Goal: Task Accomplishment & Management: Complete application form

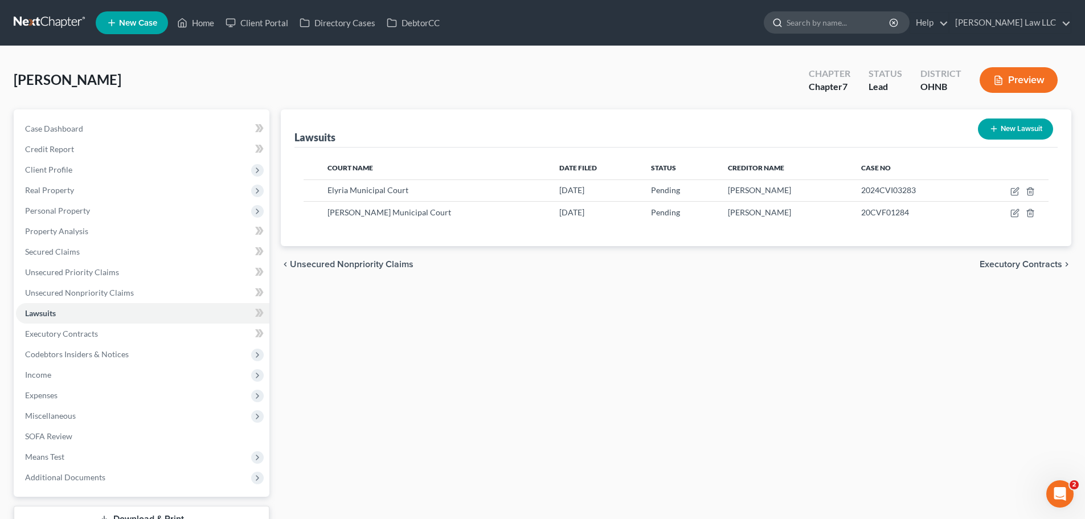
click at [878, 22] on input "search" at bounding box center [839, 22] width 104 height 21
type input "[PERSON_NAME]"
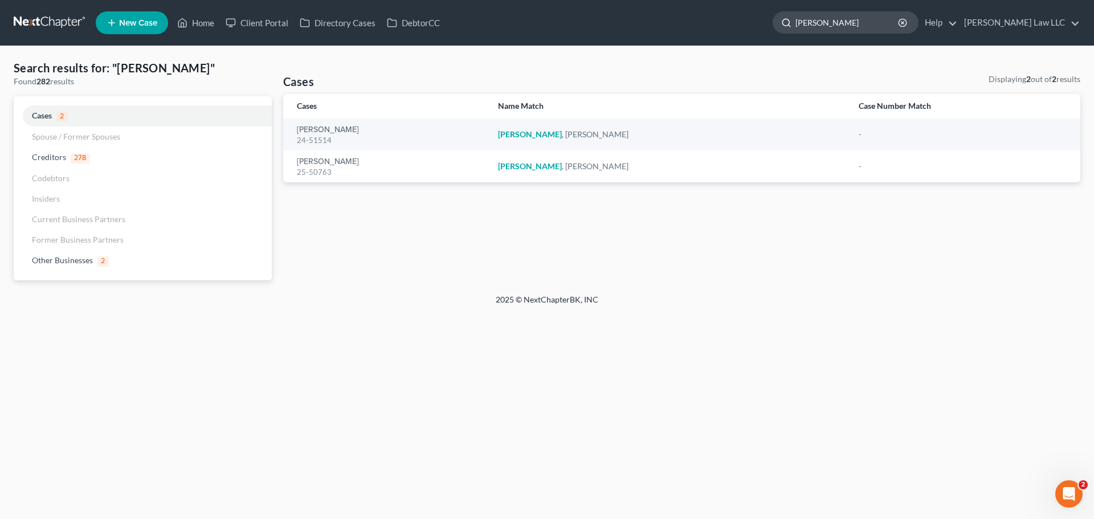
click at [872, 26] on input "[PERSON_NAME]" at bounding box center [847, 22] width 104 height 21
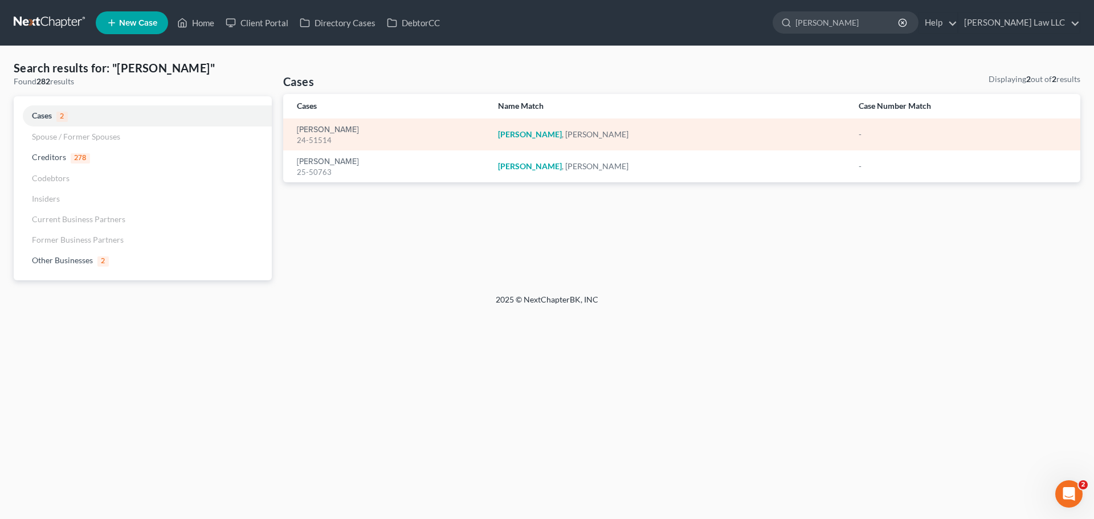
click at [338, 121] on td "[PERSON_NAME] 24-51514" at bounding box center [386, 134] width 206 height 32
click at [338, 132] on link "[PERSON_NAME]" at bounding box center [328, 130] width 62 height 8
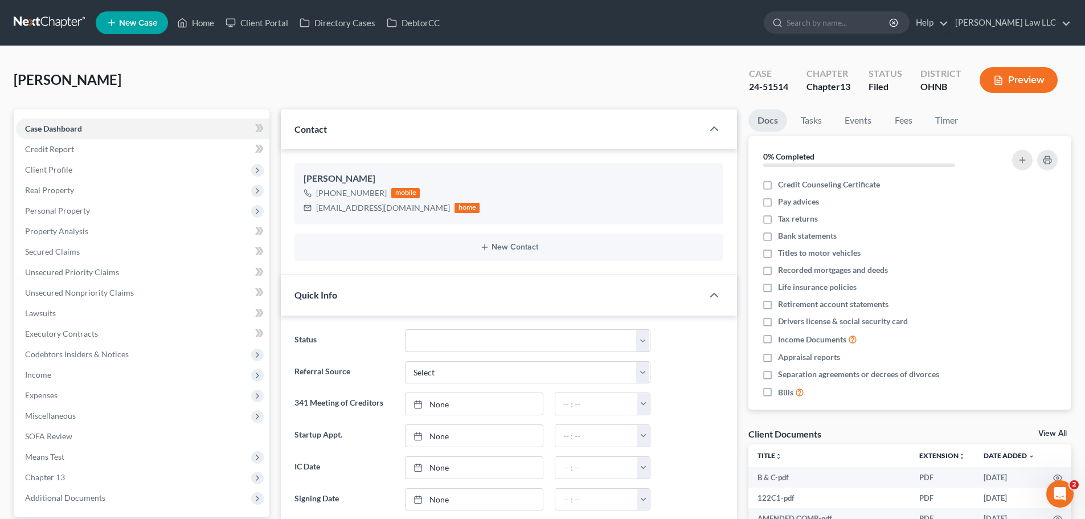
scroll to position [226, 0]
click at [374, 70] on div "[PERSON_NAME] Upgraded Case 24-51514 Chapter Chapter 13 Status [GEOGRAPHIC_DATA…" at bounding box center [543, 85] width 1058 height 50
click at [66, 288] on span "Unsecured Nonpriority Claims" at bounding box center [79, 293] width 109 height 10
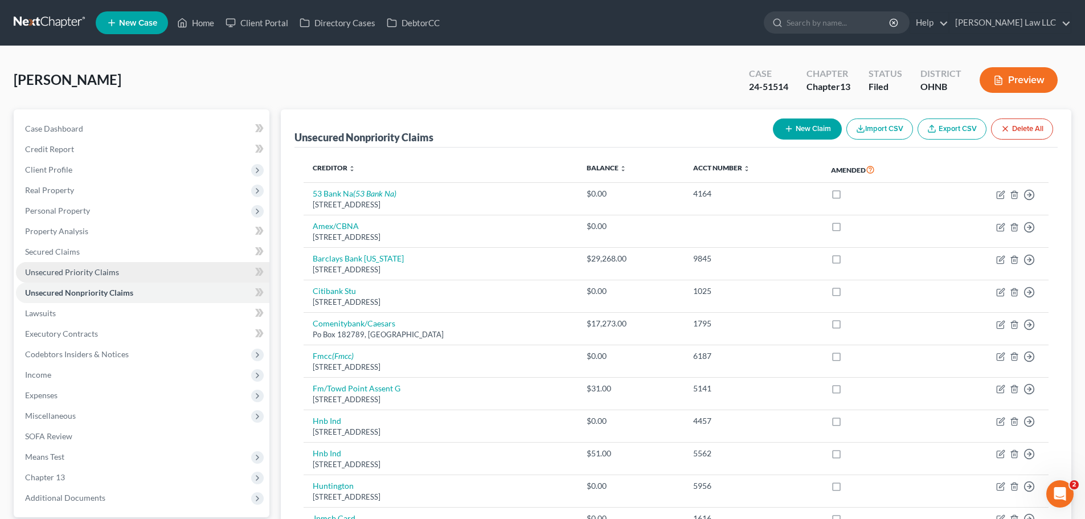
click at [77, 268] on span "Unsecured Priority Claims" at bounding box center [72, 272] width 94 height 10
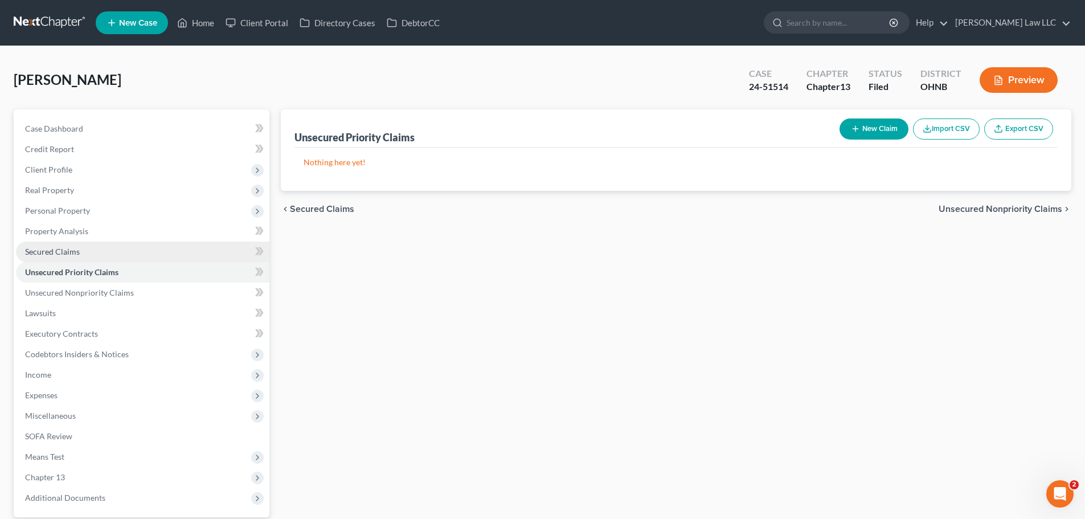
click at [127, 248] on link "Secured Claims" at bounding box center [143, 252] width 254 height 21
click at [113, 267] on span "Unsecured Priority Claims" at bounding box center [72, 272] width 94 height 10
click at [859, 130] on button "New Claim" at bounding box center [874, 128] width 69 height 21
select select "0"
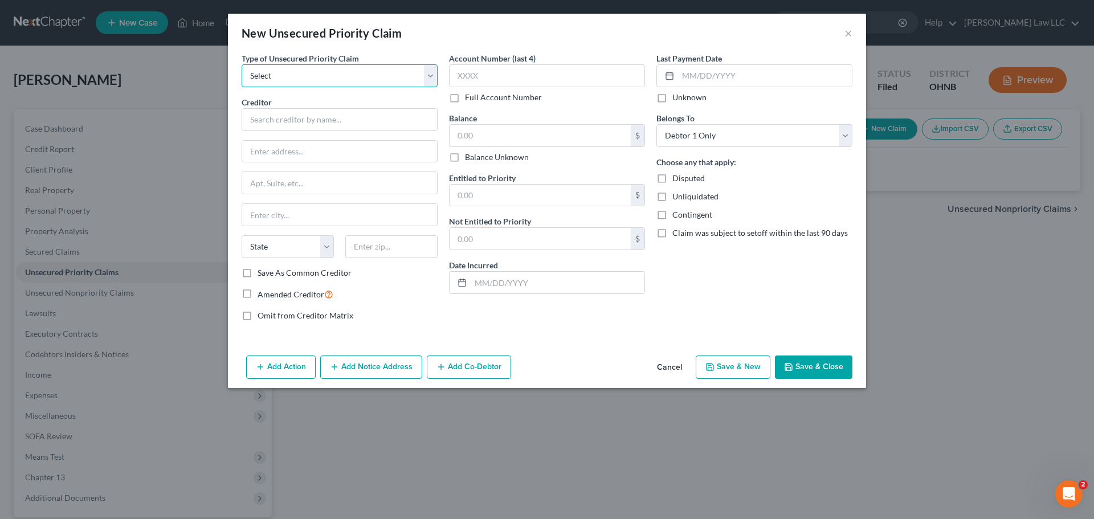
click at [290, 67] on select "Select Taxes & Other Government Units Domestic Support Obligations Extensions o…" at bounding box center [340, 75] width 196 height 23
select select "0"
click at [242, 64] on select "Select Taxes & Other Government Units Domestic Support Obligations Extensions o…" at bounding box center [340, 75] width 196 height 23
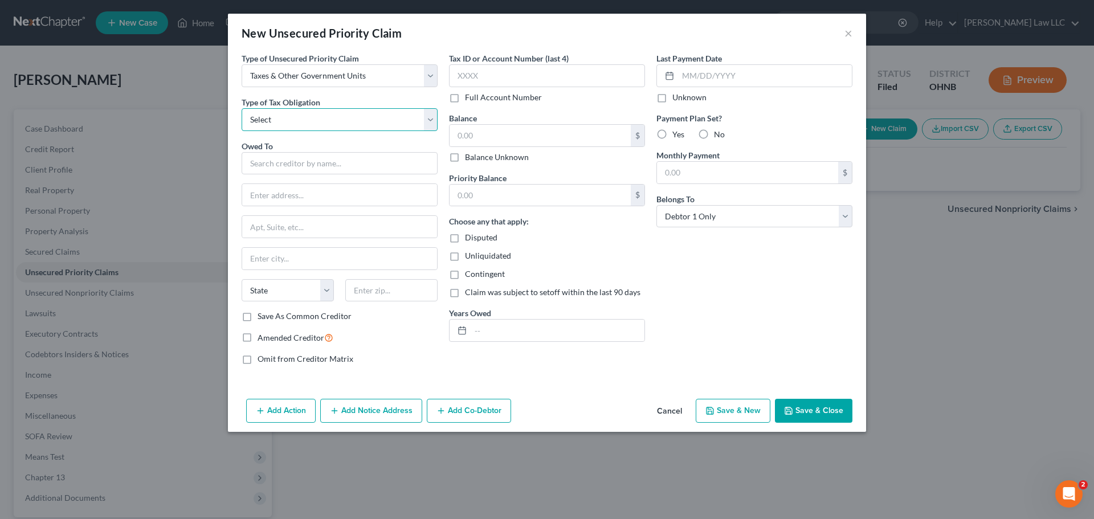
click at [281, 120] on select "Select Federal City State Franchise Tax Board Other" at bounding box center [340, 119] width 196 height 23
select select "0"
click at [242, 108] on select "Select Federal City State Franchise Tax Board Other" at bounding box center [340, 119] width 196 height 23
click at [277, 165] on input "text" at bounding box center [340, 163] width 196 height 23
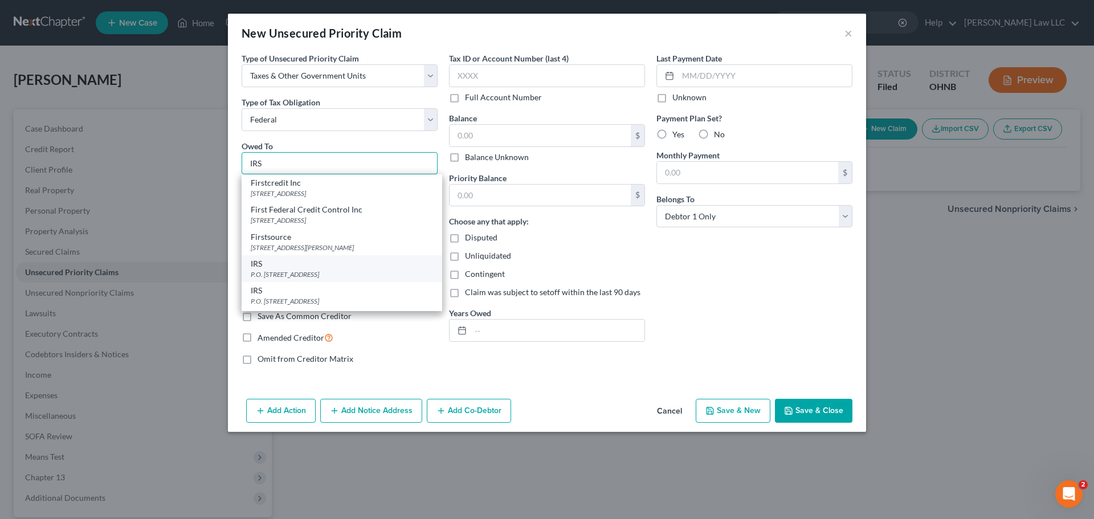
type input "IRS"
click at [283, 269] on div "P.O. [STREET_ADDRESS]" at bounding box center [342, 274] width 182 height 10
type input "P.O. Box 7346"
type input "[GEOGRAPHIC_DATA]"
select select "39"
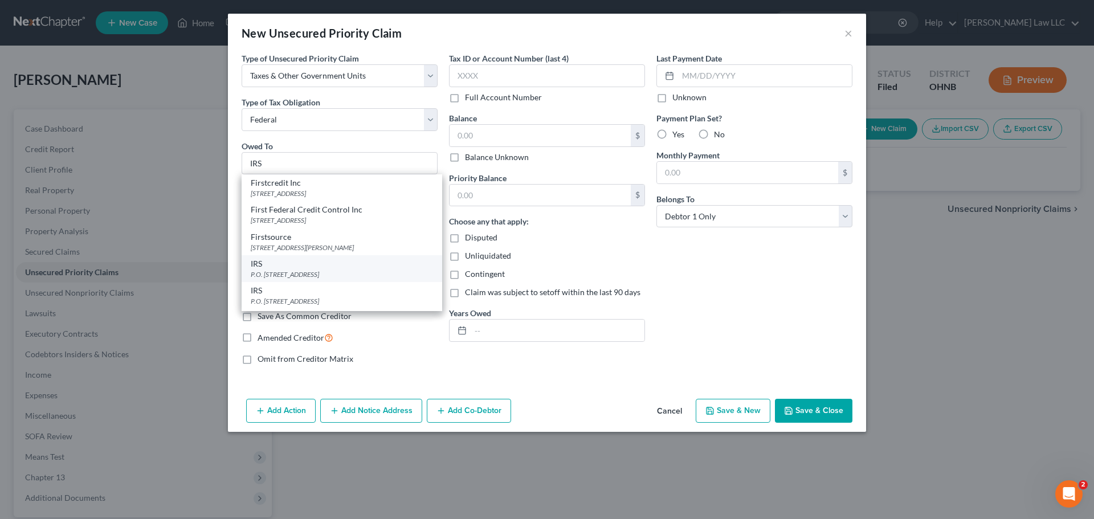
type input "19101"
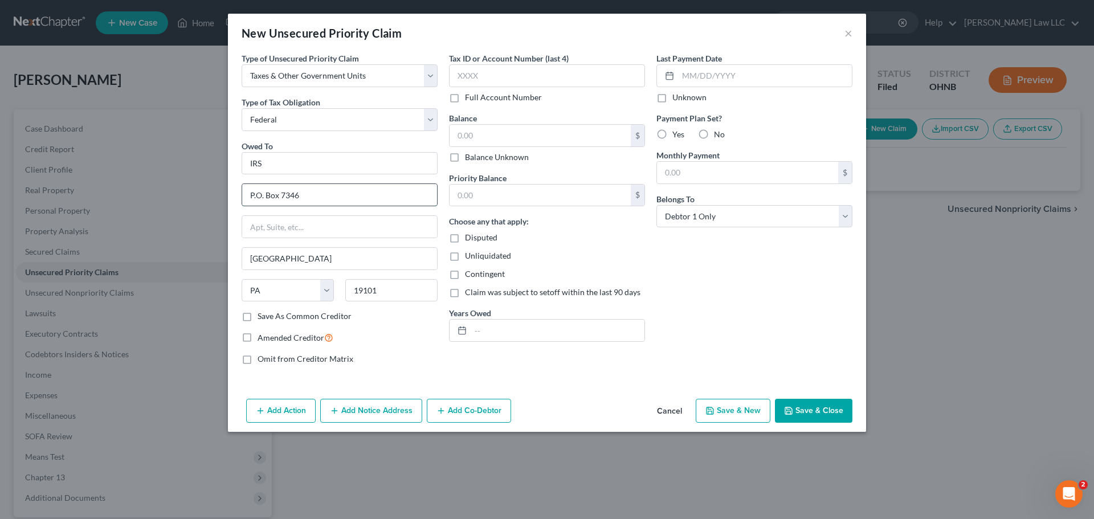
click at [312, 194] on input "P.O. Box 7346" at bounding box center [339, 195] width 195 height 22
type input "P.O. Box 932700"
click at [386, 341] on div "Amended Creditor" at bounding box center [340, 337] width 196 height 13
drag, startPoint x: 288, startPoint y: 297, endPoint x: 227, endPoint y: 292, distance: 61.2
click at [261, 297] on div "State [US_STATE] AK AR AZ CA CO CT DE DC [GEOGRAPHIC_DATA] [GEOGRAPHIC_DATA] GU…" at bounding box center [339, 295] width 207 height 32
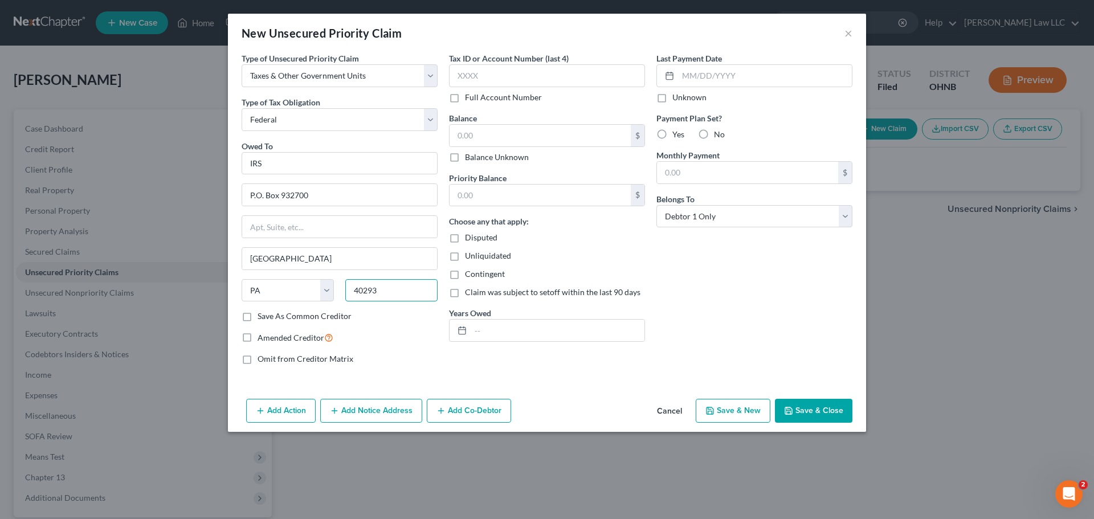
type input "40293"
type input "[GEOGRAPHIC_DATA]"
select select "18"
click at [400, 355] on div "Omit from Creditor Matrix" at bounding box center [340, 358] width 196 height 11
click at [329, 319] on label "Save As Common Creditor" at bounding box center [305, 315] width 94 height 11
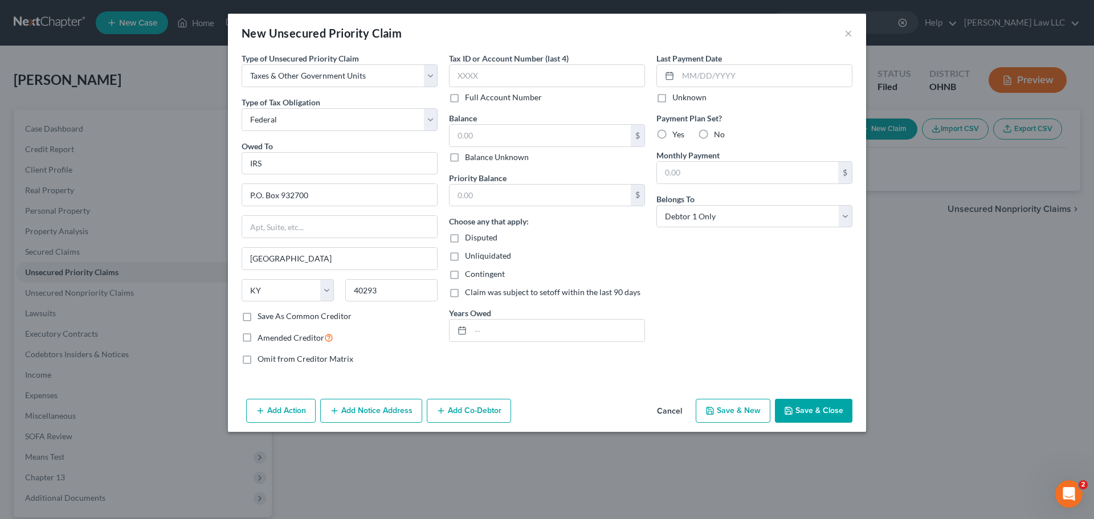
click at [269, 318] on input "Save As Common Creditor" at bounding box center [265, 313] width 7 height 7
checkbox input "true"
click at [417, 327] on div "Type of Unsecured Priority Claim * Select Taxes & Other Government Units Domest…" at bounding box center [339, 212] width 207 height 321
click at [480, 96] on label "Full Account Number" at bounding box center [503, 97] width 77 height 11
click at [477, 96] on input "Full Account Number" at bounding box center [472, 95] width 7 height 7
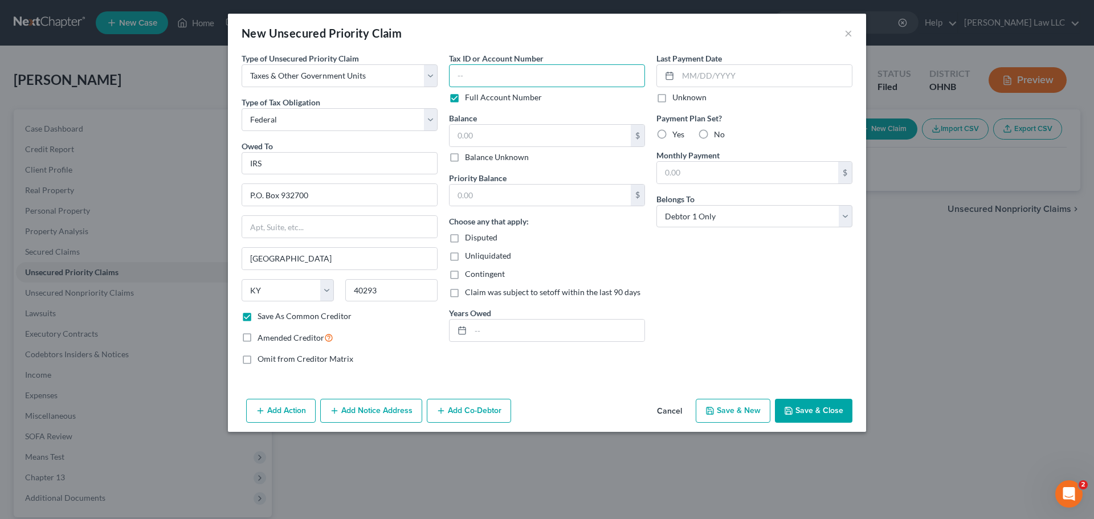
click at [487, 77] on input "text" at bounding box center [547, 75] width 196 height 23
type input "402863"
click at [691, 350] on div "Last Payment Date Unknown Payment Plan Set? Yes No Monthly Payment $ Belongs To…" at bounding box center [754, 212] width 207 height 321
click at [562, 141] on input "text" at bounding box center [539, 136] width 181 height 22
type input "2,742.79"
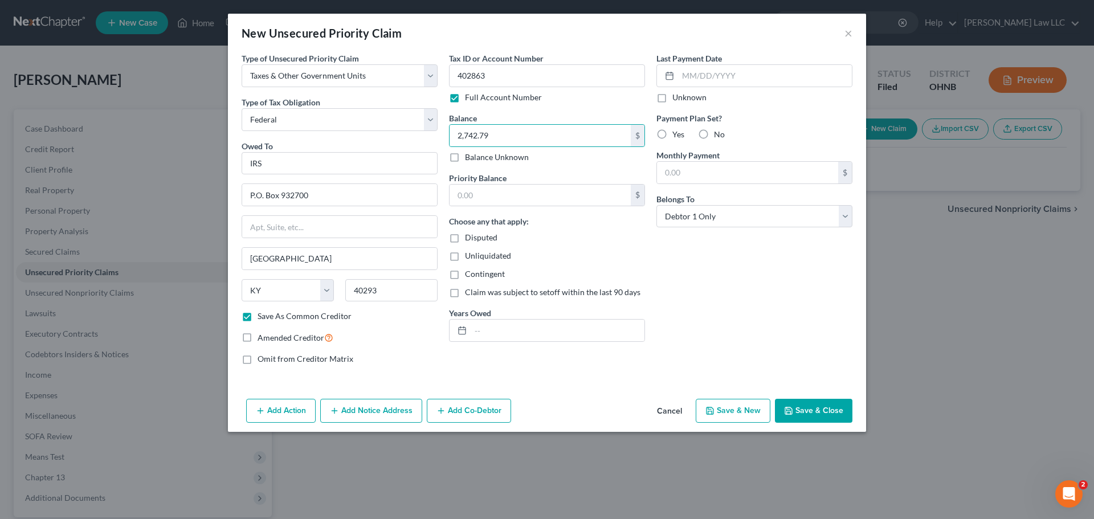
click at [672, 277] on div "Last Payment Date Unknown Payment Plan Set? Yes No Monthly Payment $ Belongs To…" at bounding box center [754, 212] width 207 height 321
click at [517, 330] on input "text" at bounding box center [558, 331] width 174 height 22
click at [682, 321] on div "Last Payment Date Unknown Payment Plan Set? Yes No Monthly Payment $ Belongs To…" at bounding box center [754, 212] width 207 height 321
click at [704, 293] on div "Last Payment Date Unknown Payment Plan Set? Yes No Monthly Payment $ Belongs To…" at bounding box center [754, 212] width 207 height 321
drag, startPoint x: 574, startPoint y: 342, endPoint x: 414, endPoint y: 328, distance: 161.3
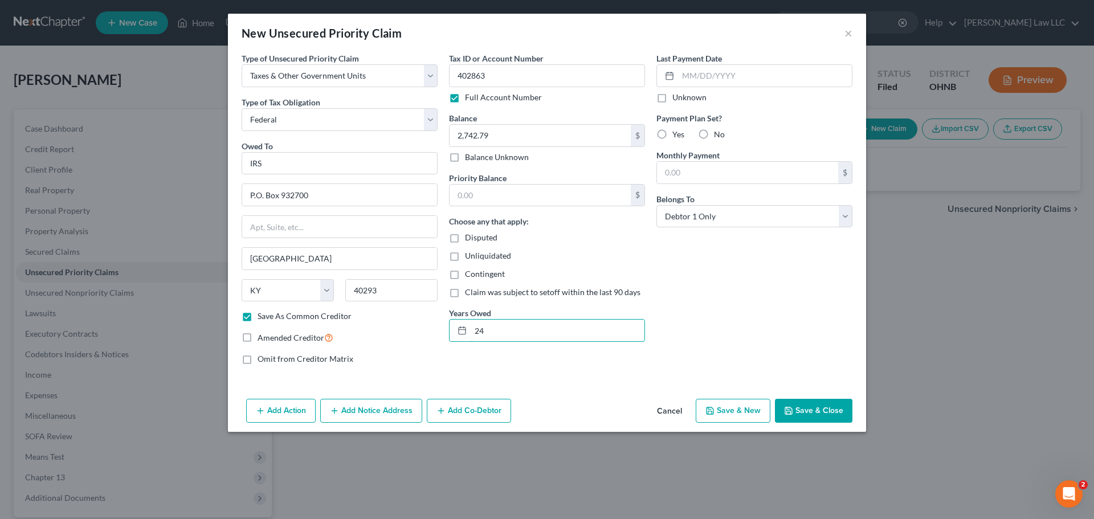
click at [418, 332] on div "Type of Unsecured Priority Claim * Select Taxes & Other Government Units Domest…" at bounding box center [547, 212] width 622 height 321
type input "2024"
click at [788, 309] on div "Last Payment Date Unknown Payment Plan Set? Yes No Monthly Payment $ Belongs To…" at bounding box center [754, 212] width 207 height 321
click at [811, 407] on button "Save & Close" at bounding box center [813, 411] width 77 height 24
checkbox input "false"
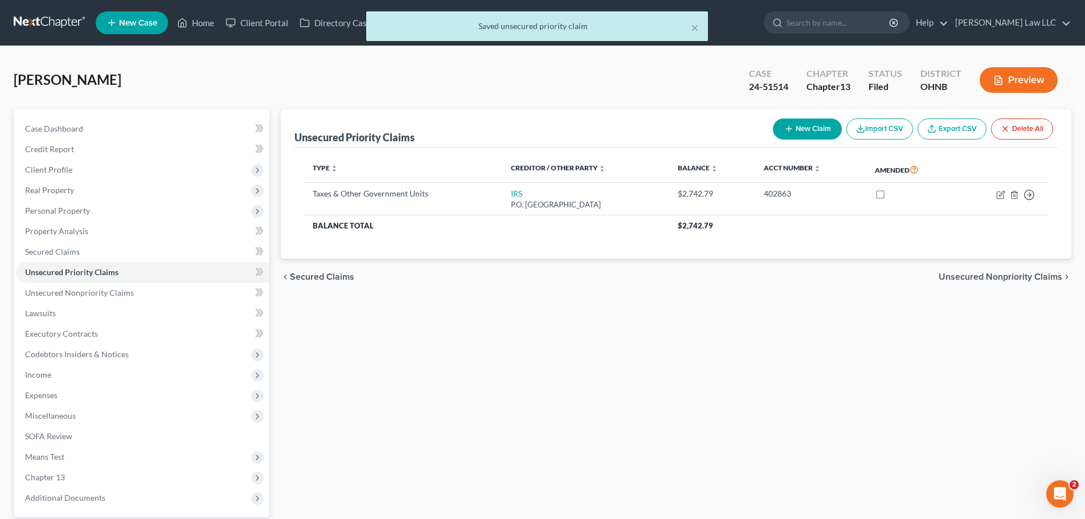
click at [787, 342] on div "Unsecured Priority Claims New Claim Import CSV Export CSV Delete All Type expan…" at bounding box center [676, 331] width 802 height 444
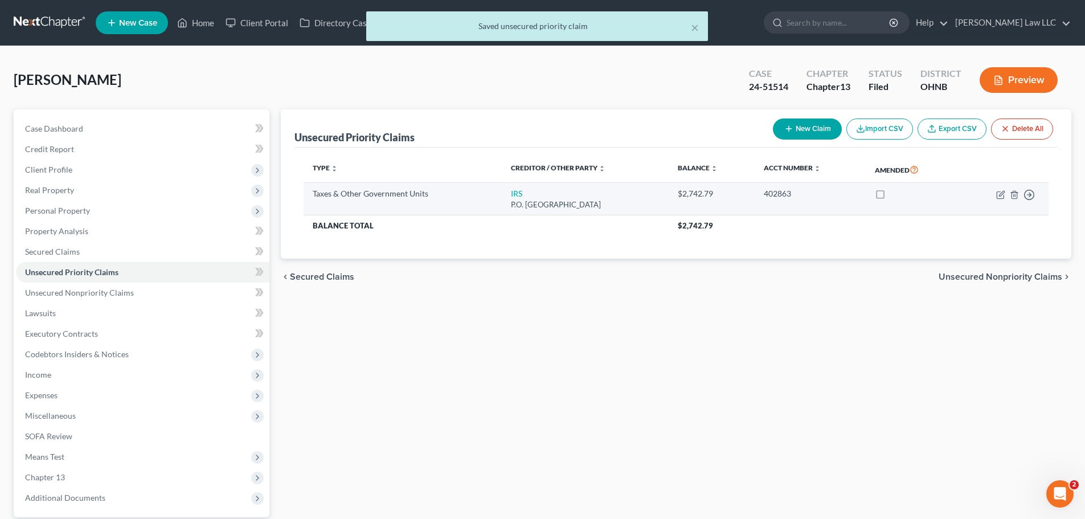
click at [891, 197] on label at bounding box center [891, 197] width 0 height 0
click at [896, 194] on input "checkbox" at bounding box center [899, 191] width 7 height 7
checkbox input "true"
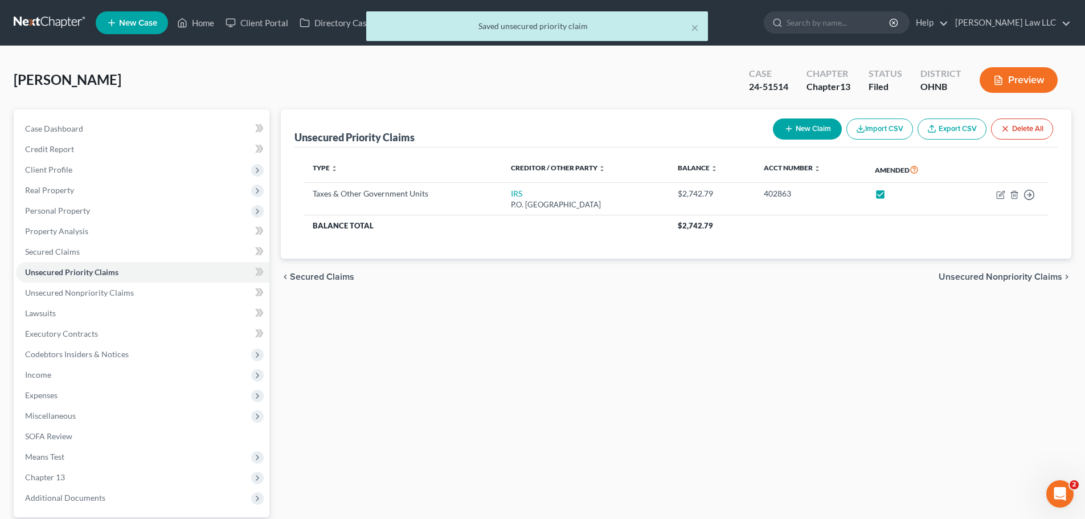
click at [830, 394] on div "Unsecured Priority Claims New Claim Import CSV Export CSV Delete All Type expan…" at bounding box center [676, 331] width 802 height 444
